Goal: Use online tool/utility: Utilize a website feature to perform a specific function

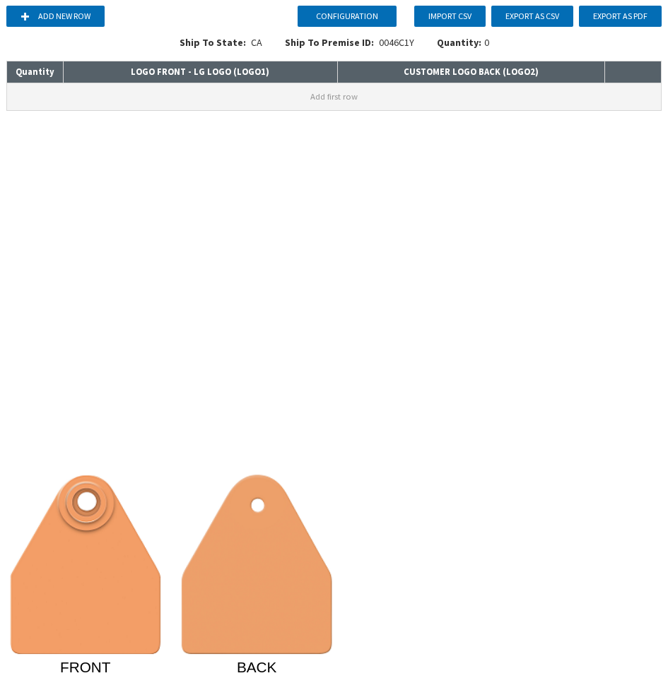
click at [321, 97] on button "Add first row" at bounding box center [334, 96] width 654 height 27
click at [218, 96] on input at bounding box center [200, 93] width 273 height 20
click at [355, 98] on input at bounding box center [470, 93] width 266 height 20
click at [655, 88] on button at bounding box center [651, 93] width 16 height 16
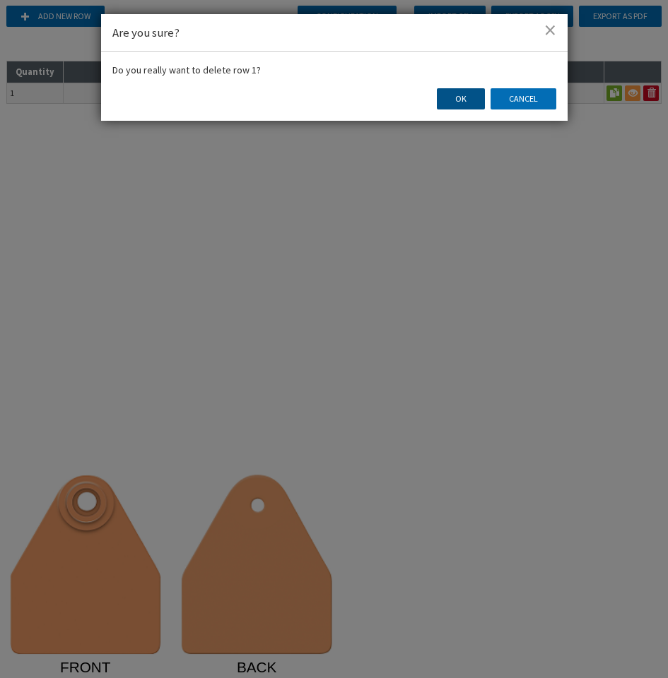
click at [464, 100] on button "OK" at bounding box center [461, 98] width 48 height 21
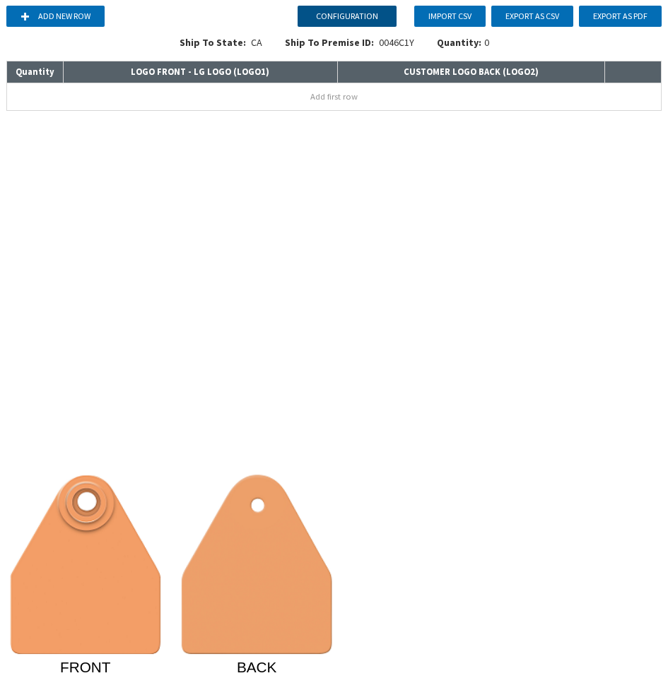
click at [358, 16] on button "Configuration" at bounding box center [346, 16] width 99 height 21
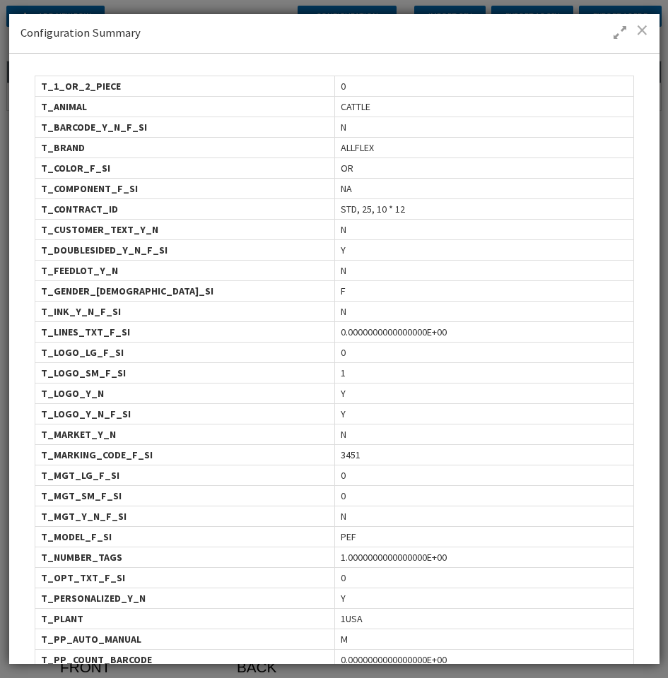
click at [644, 28] on span at bounding box center [642, 30] width 12 height 14
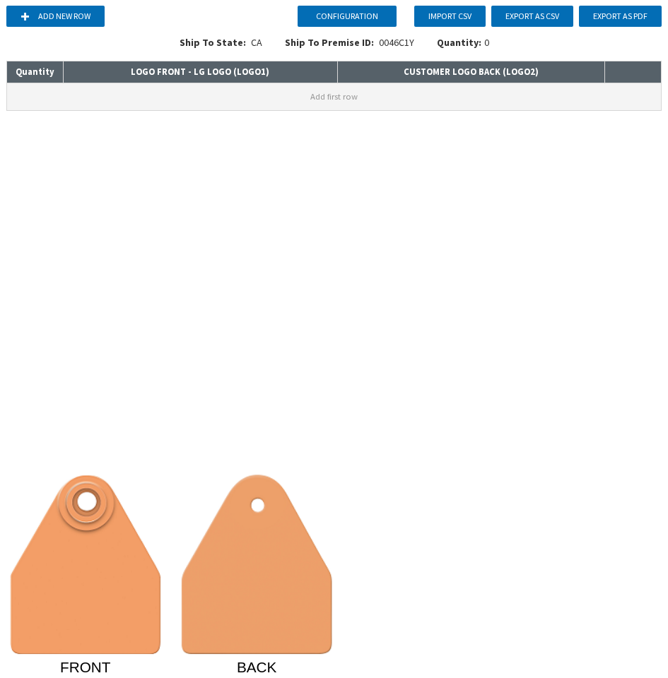
click at [374, 100] on button "Add first row" at bounding box center [334, 96] width 654 height 27
click at [634, 91] on button at bounding box center [633, 93] width 16 height 16
click at [138, 86] on input at bounding box center [200, 93] width 273 height 20
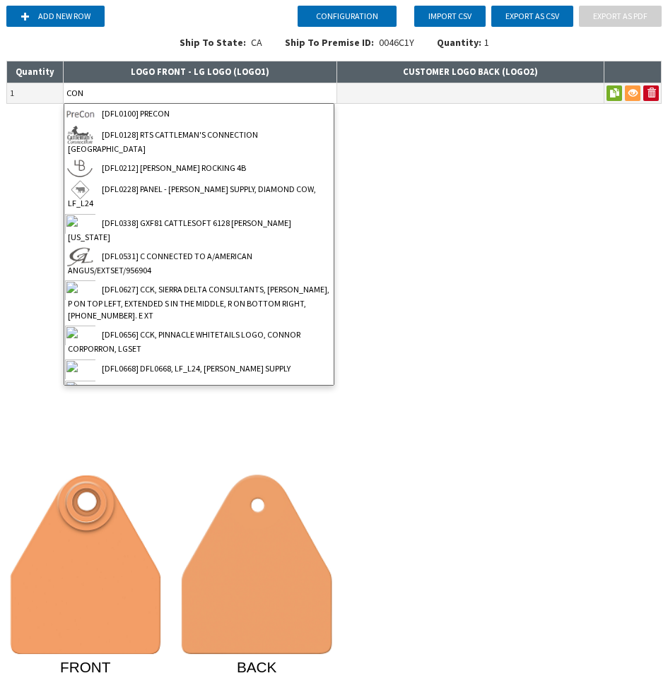
click at [141, 93] on input "CON" at bounding box center [200, 93] width 273 height 20
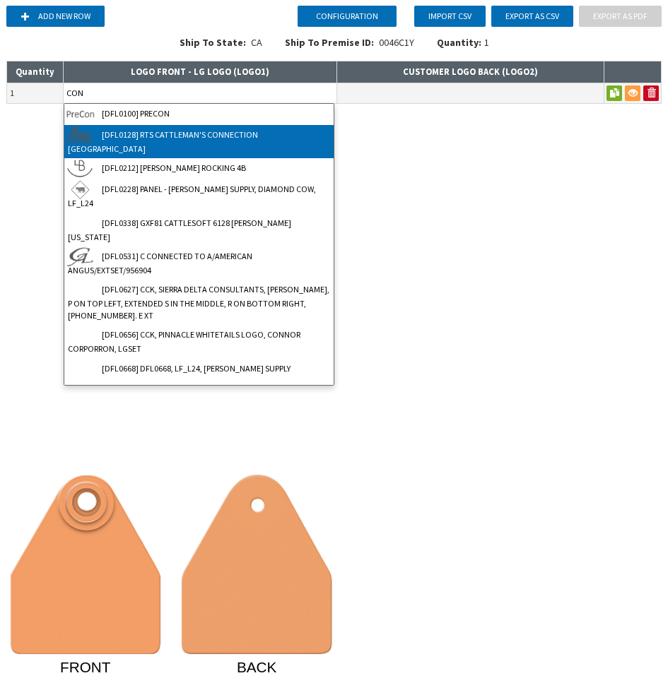
type input "[DFL0128] RTS CATTLEMAN'S CONNECTION [GEOGRAPHIC_DATA]"
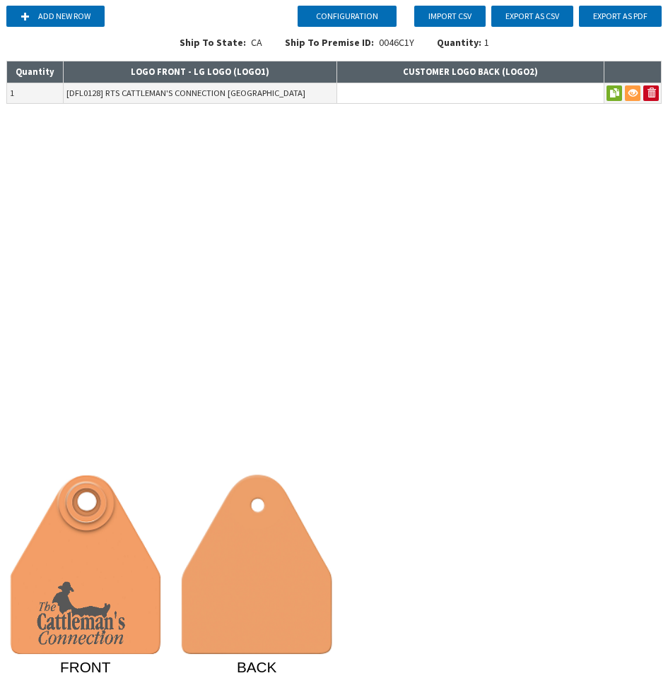
click at [394, 96] on input at bounding box center [470, 93] width 266 height 20
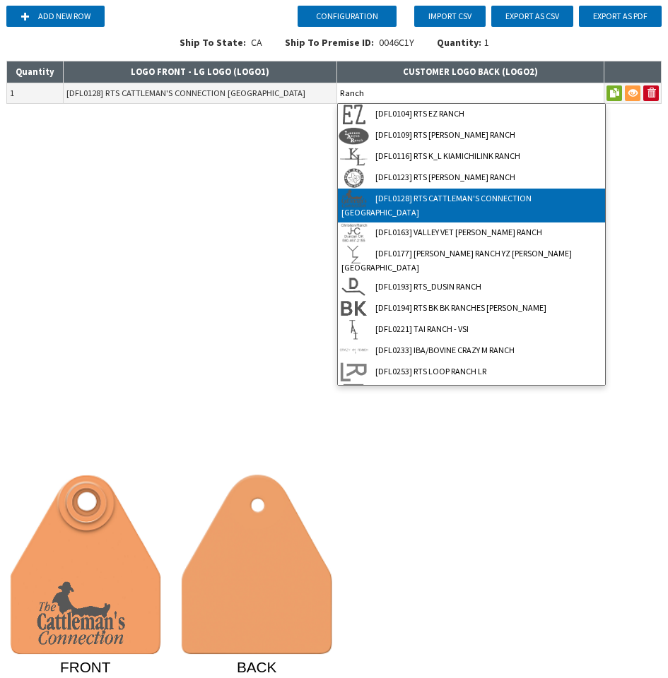
type input "[DFL0128] RTS CATTLEMAN'S CONNECTION [GEOGRAPHIC_DATA]"
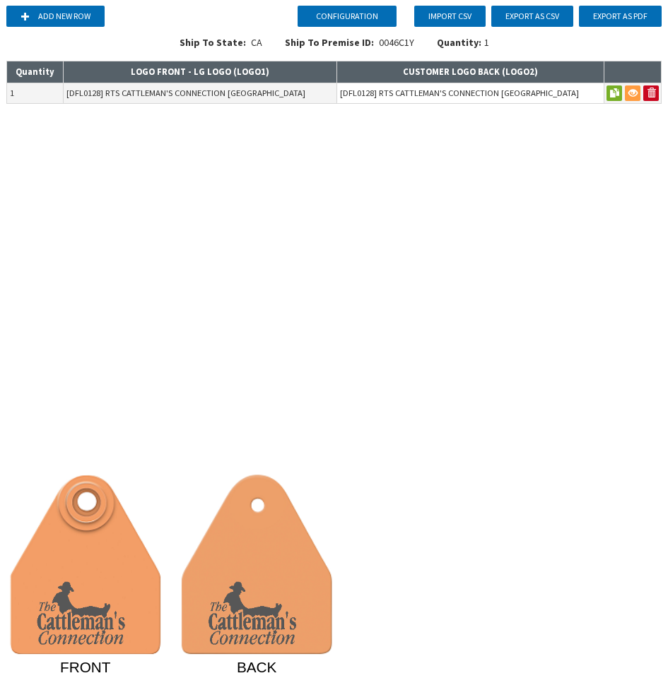
drag, startPoint x: 588, startPoint y: 91, endPoint x: 328, endPoint y: 89, distance: 260.0
click at [328, 89] on tr "1 [DFL0128] RTS CATTLEMAN'S CONNECTION [GEOGRAPHIC_DATA] [DFL0128] RTS CATTLEMA…" at bounding box center [334, 93] width 654 height 20
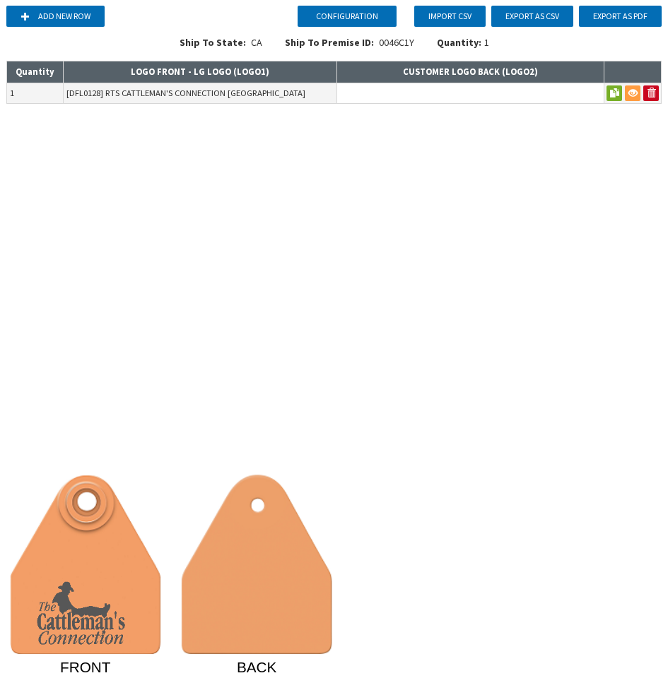
click at [367, 102] on input at bounding box center [470, 93] width 266 height 20
click at [357, 95] on input at bounding box center [470, 93] width 266 height 20
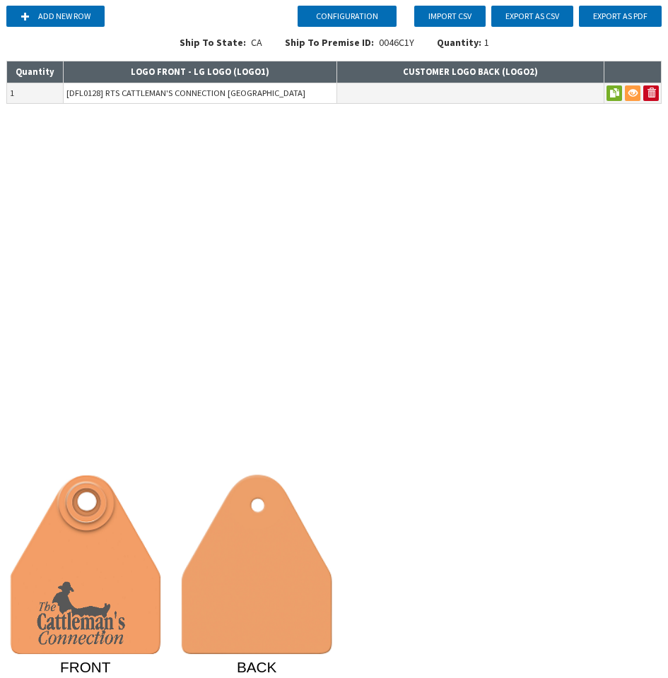
click at [317, 94] on input "[DFL0128] RTS CATTLEMAN'S CONNECTION [GEOGRAPHIC_DATA]" at bounding box center [200, 93] width 273 height 20
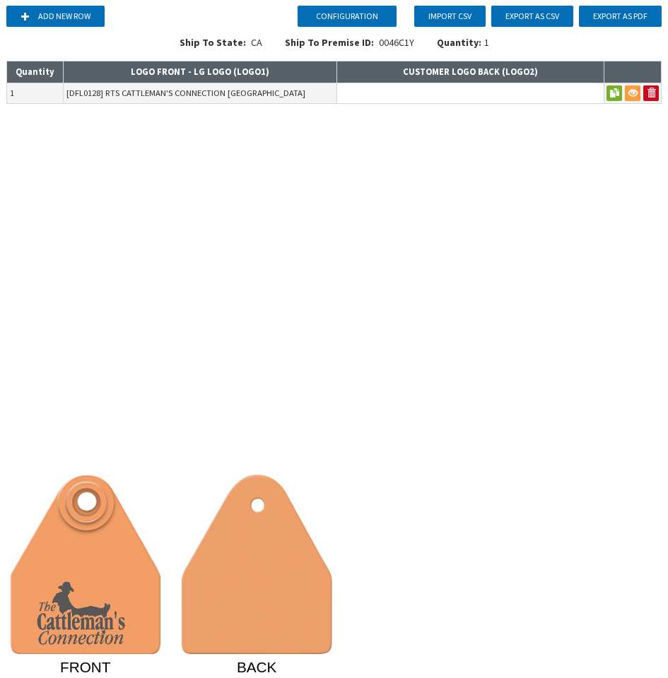
click at [375, 92] on input at bounding box center [470, 93] width 266 height 20
type input "a"
click at [375, 92] on input at bounding box center [470, 93] width 266 height 20
click at [649, 89] on button at bounding box center [651, 93] width 16 height 16
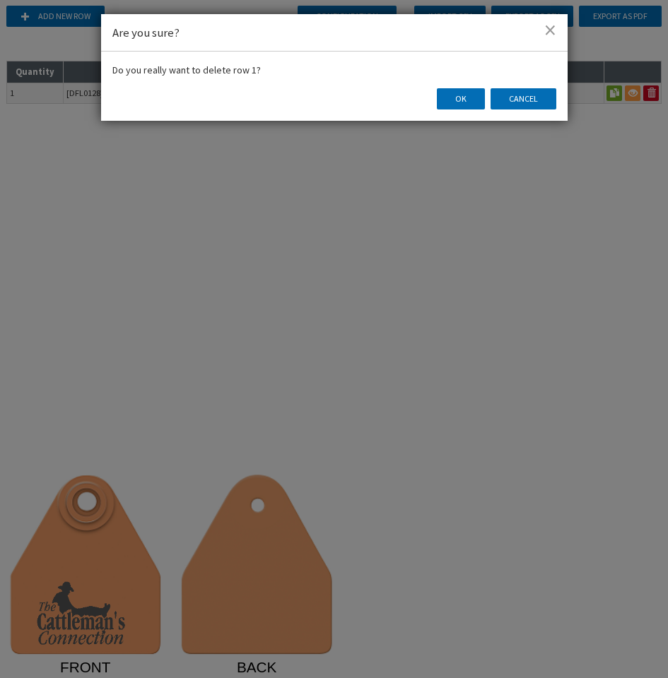
click at [462, 111] on div "Do you really want to delete row 1? OK Cancel" at bounding box center [334, 86] width 466 height 69
click at [458, 106] on button "OK" at bounding box center [461, 98] width 48 height 21
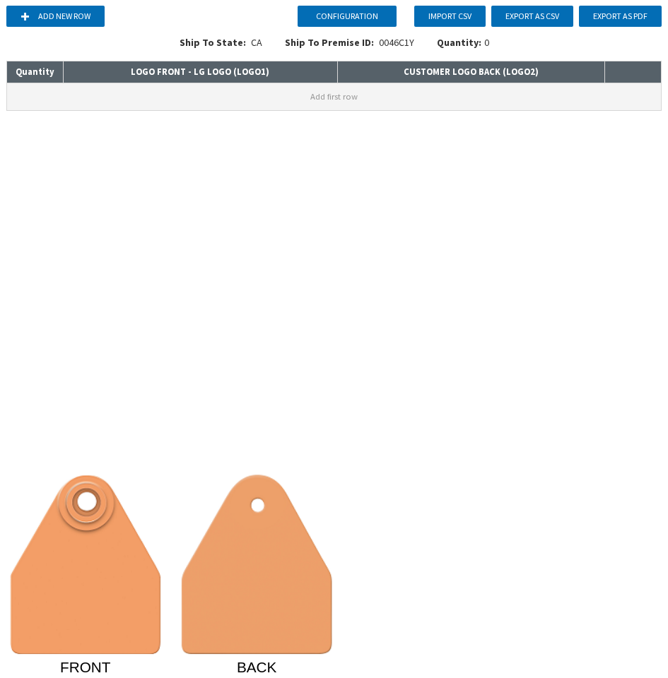
click at [437, 94] on button "Add first row" at bounding box center [334, 96] width 654 height 27
click at [511, 93] on input at bounding box center [470, 93] width 266 height 20
click at [324, 478] on image at bounding box center [257, 564] width 150 height 179
click at [420, 96] on input at bounding box center [470, 93] width 266 height 20
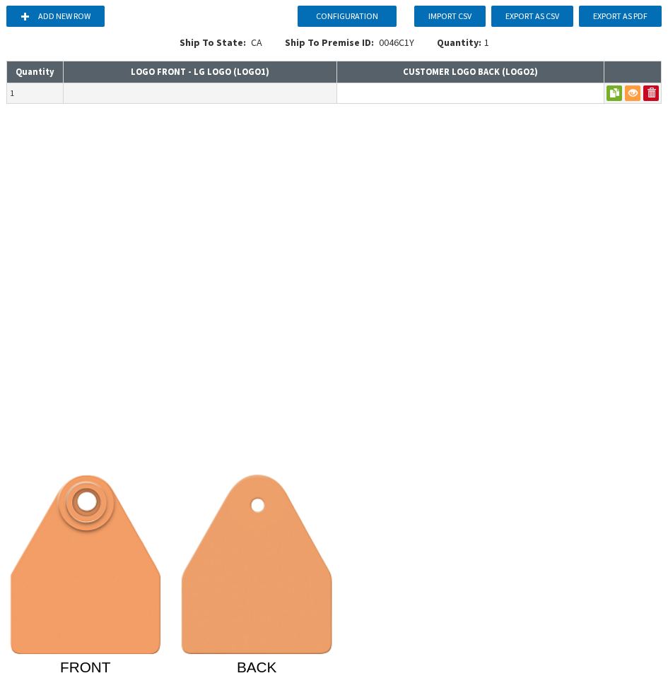
click at [420, 96] on input at bounding box center [470, 93] width 266 height 20
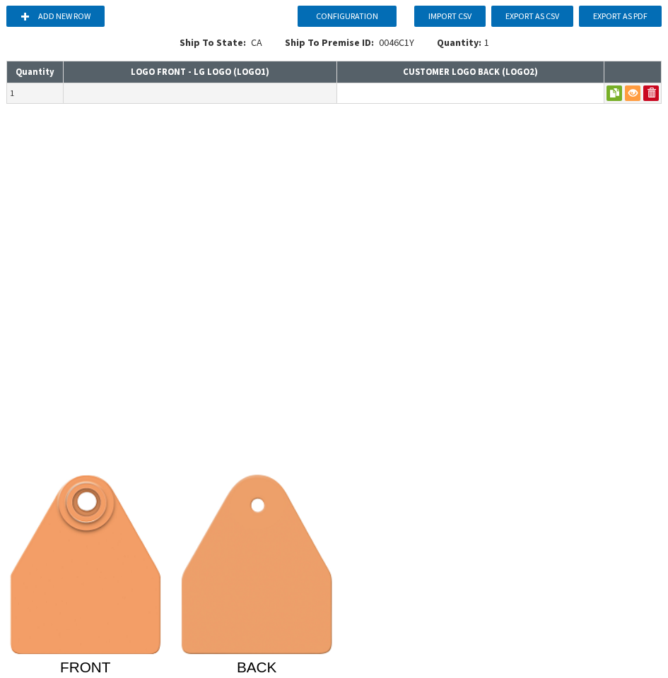
click at [420, 96] on input at bounding box center [470, 93] width 266 height 20
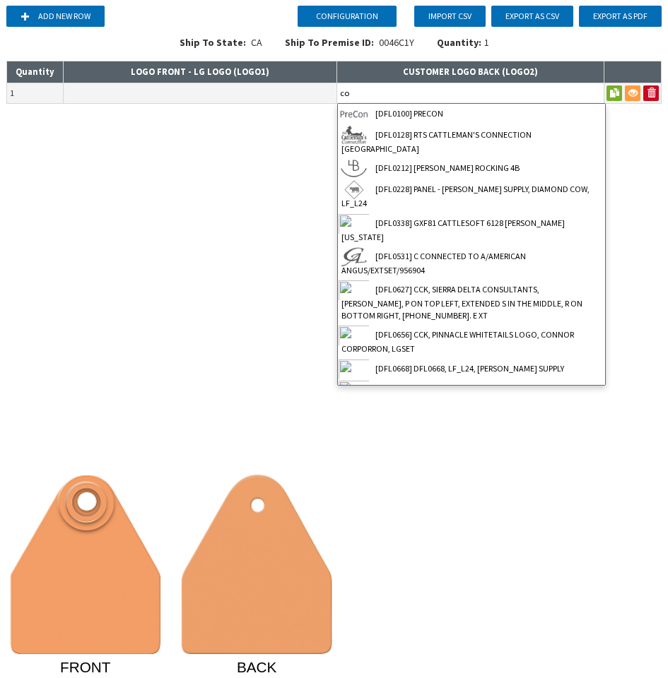
type input "c"
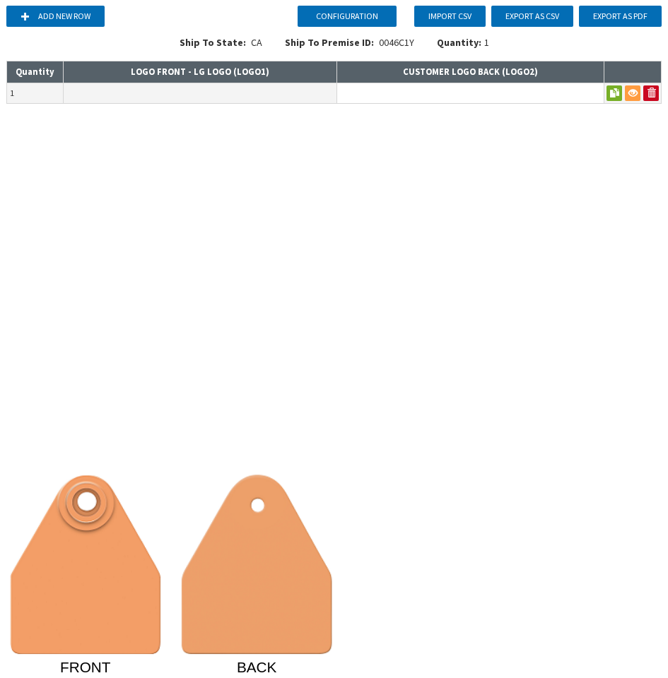
click at [420, 96] on input at bounding box center [470, 93] width 266 height 20
click at [365, 94] on input at bounding box center [470, 93] width 266 height 20
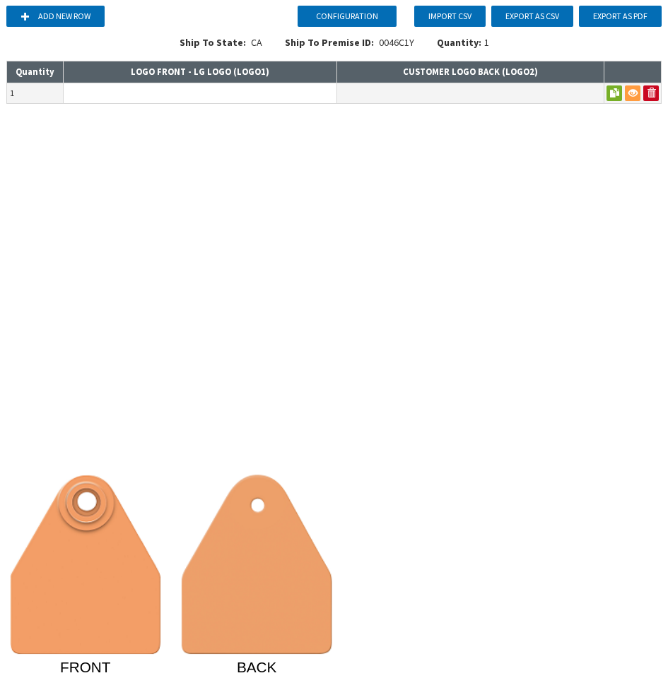
click at [308, 93] on input at bounding box center [200, 93] width 273 height 20
click at [386, 74] on th "CUSTOMER LOGO BACK ( LOGO2 )" at bounding box center [470, 72] width 267 height 22
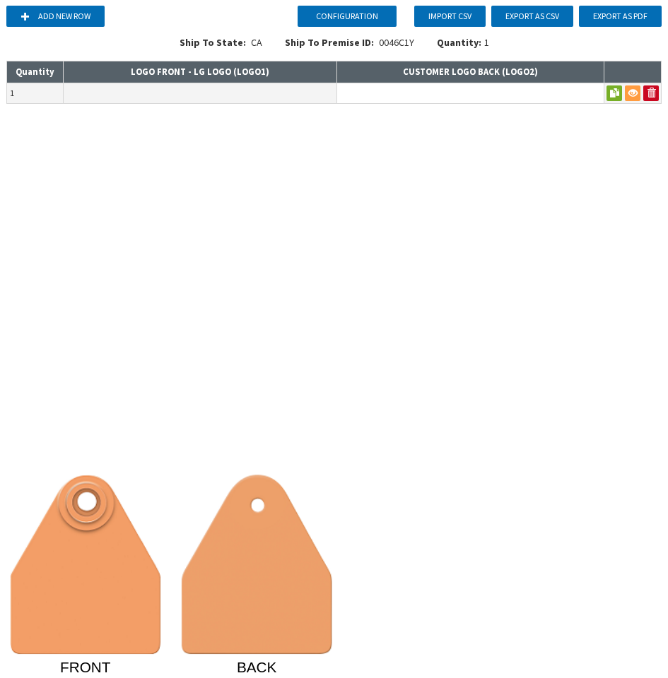
click at [361, 100] on input at bounding box center [470, 93] width 266 height 20
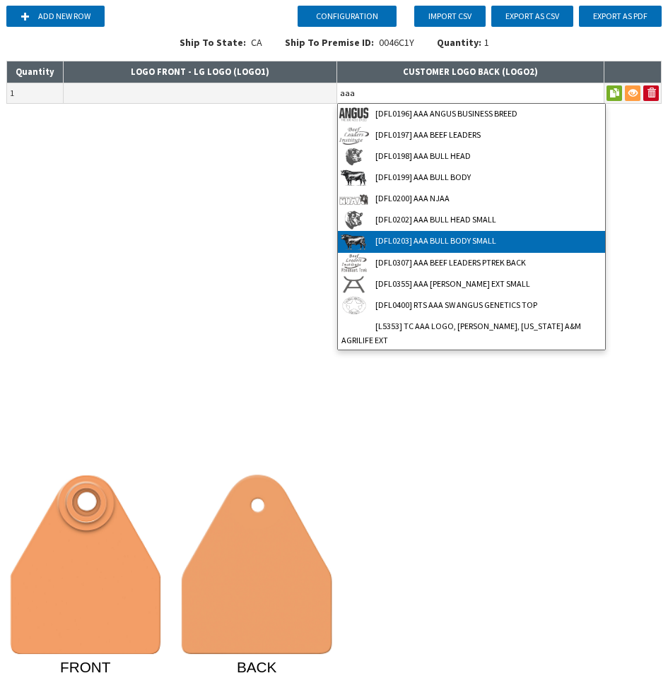
type input "[DFL0203] AAA BULL BODY SMALL"
